Goal: Information Seeking & Learning: Learn about a topic

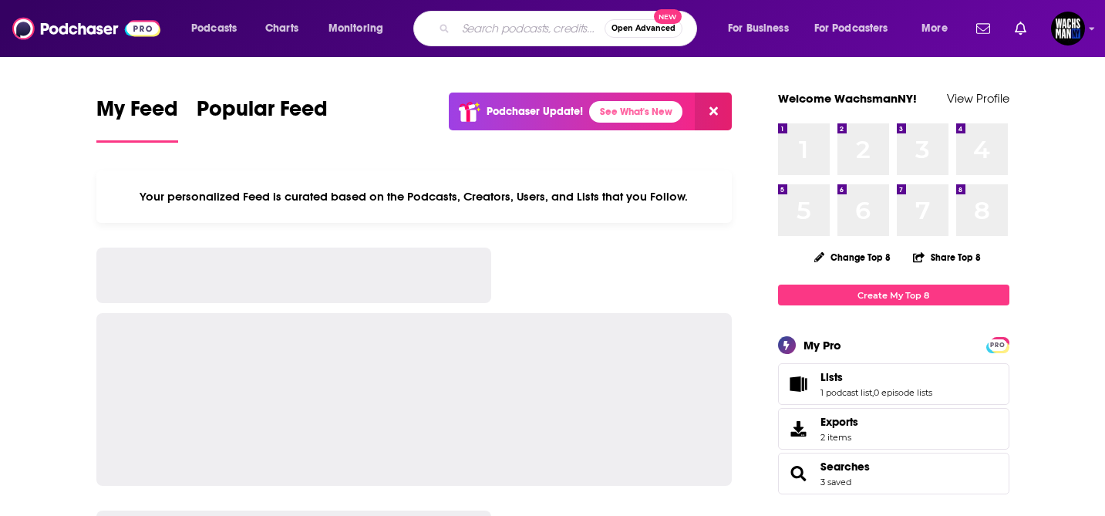
click at [482, 21] on input "Search podcasts, credits, & more..." at bounding box center [530, 28] width 149 height 25
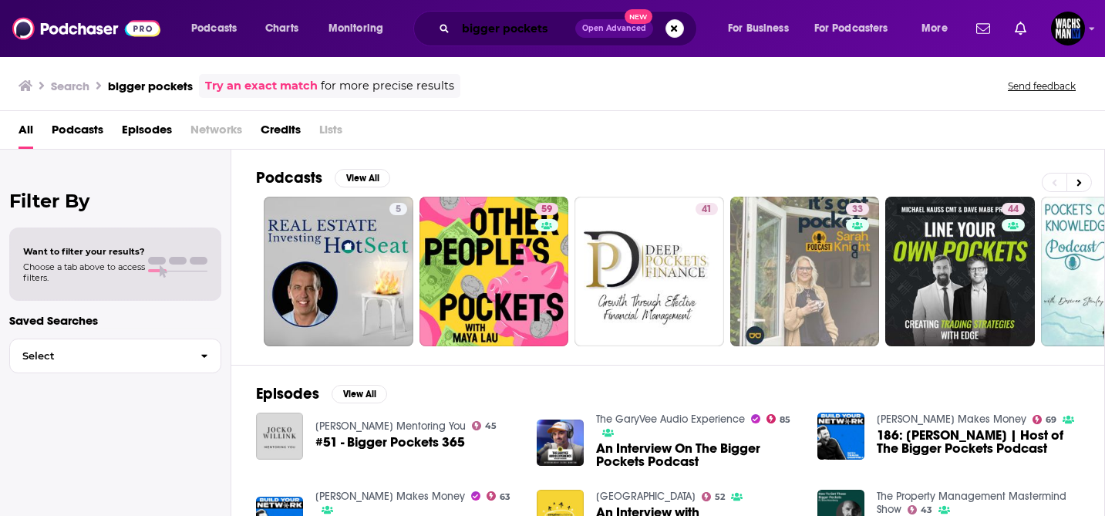
click at [555, 30] on input "bigger pockets" at bounding box center [516, 28] width 120 height 25
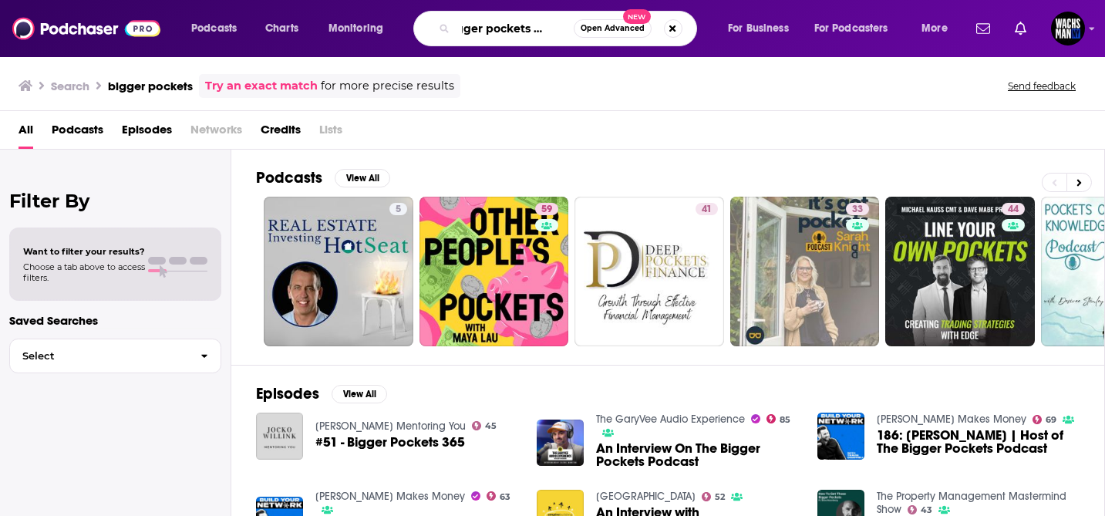
scroll to position [0, 23]
type input "bigger pockets money"
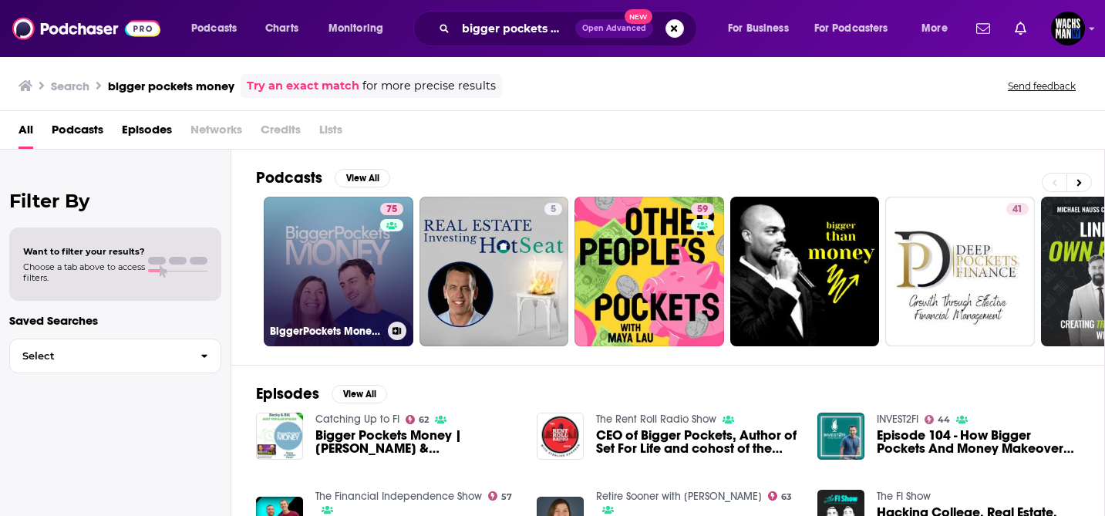
click at [373, 295] on link "75 BiggerPockets Money Podcast" at bounding box center [339, 272] width 150 height 150
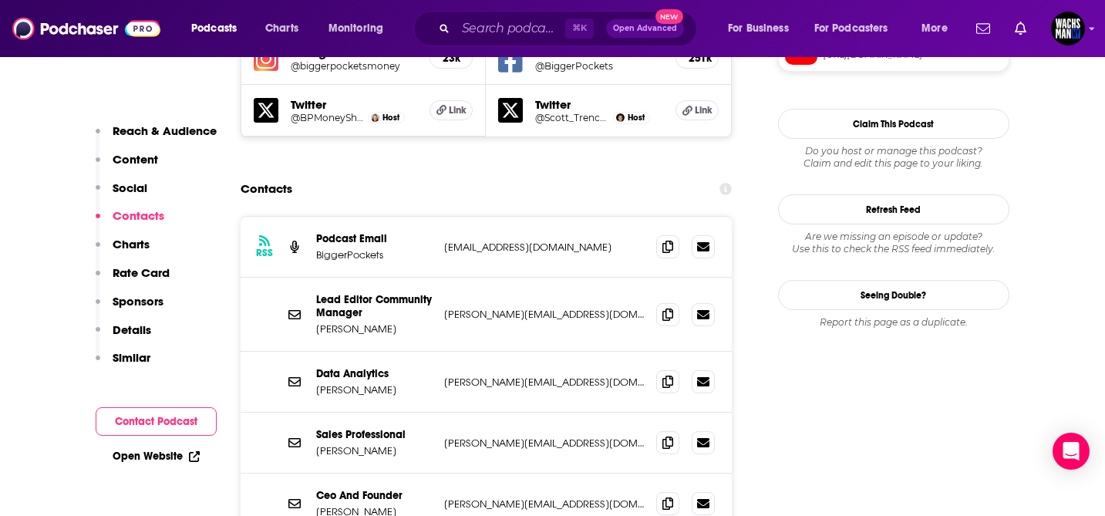
scroll to position [1512, 0]
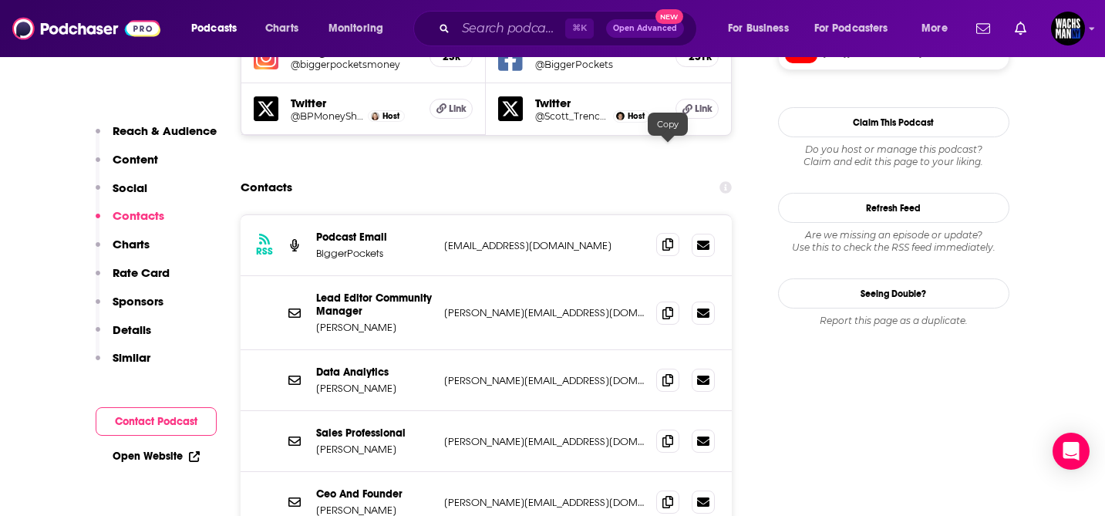
click at [663, 238] on icon at bounding box center [668, 244] width 11 height 12
click at [665, 238] on icon at bounding box center [668, 244] width 11 height 12
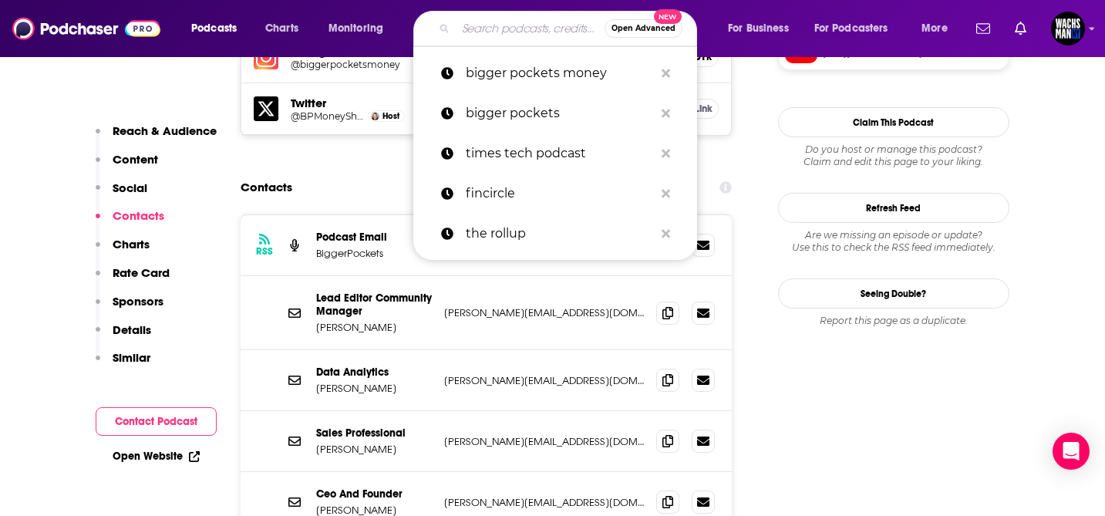
click at [493, 26] on input "Search podcasts, credits, & more..." at bounding box center [530, 28] width 149 height 25
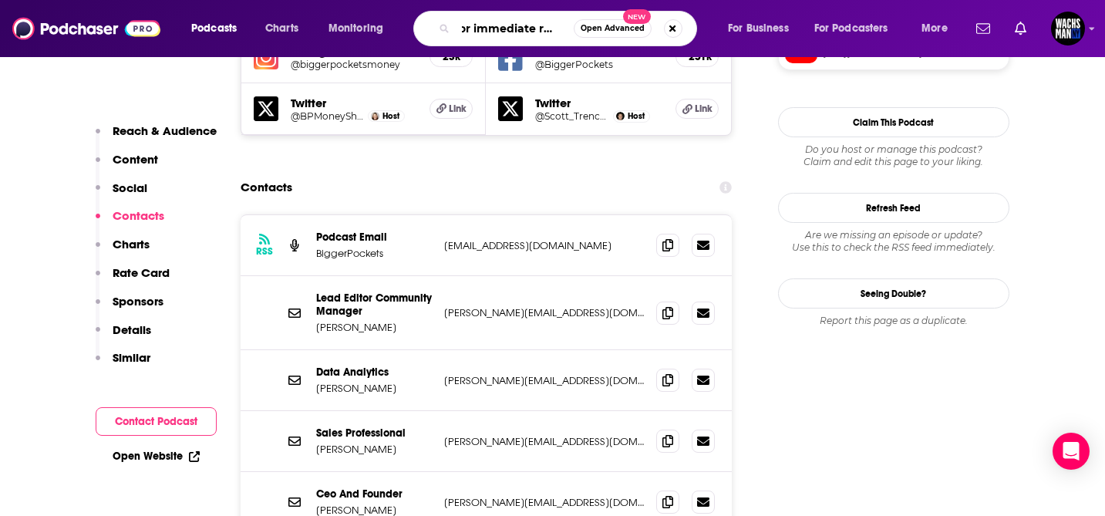
type input "for immediate releae"
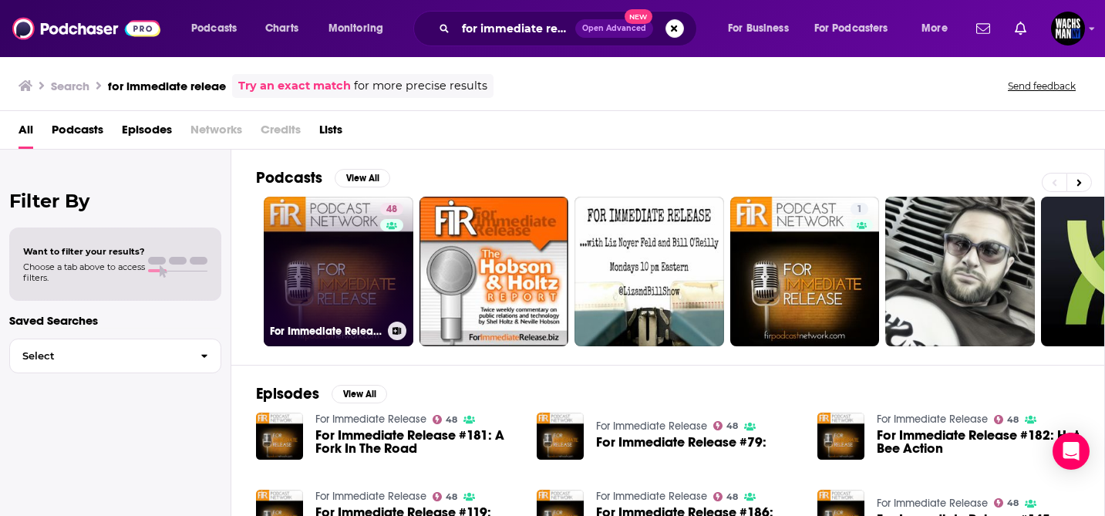
click at [349, 258] on link "48 For Immediate Release" at bounding box center [339, 272] width 150 height 150
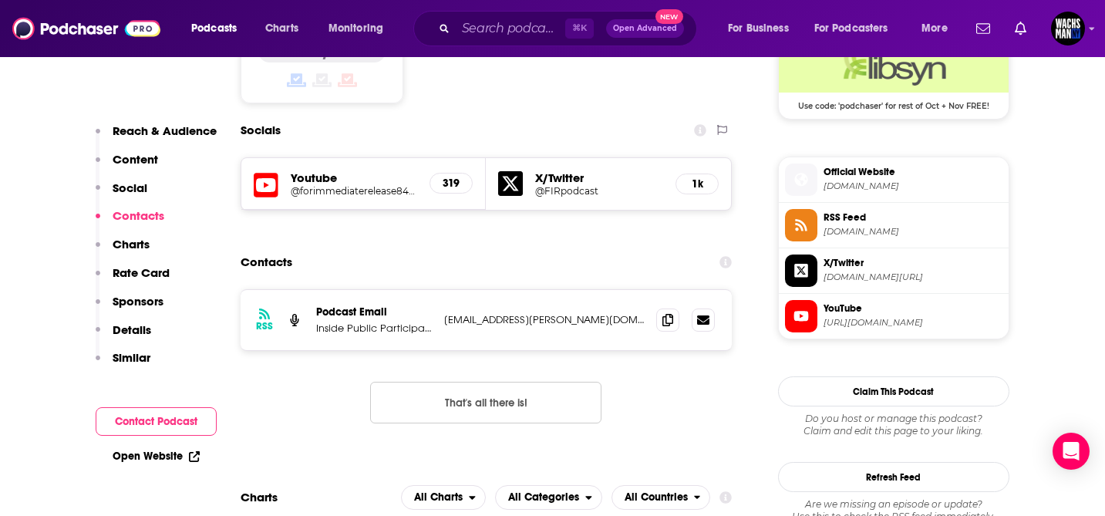
scroll to position [1294, 0]
click at [665, 312] on icon at bounding box center [668, 318] width 11 height 12
